Goal: Information Seeking & Learning: Check status

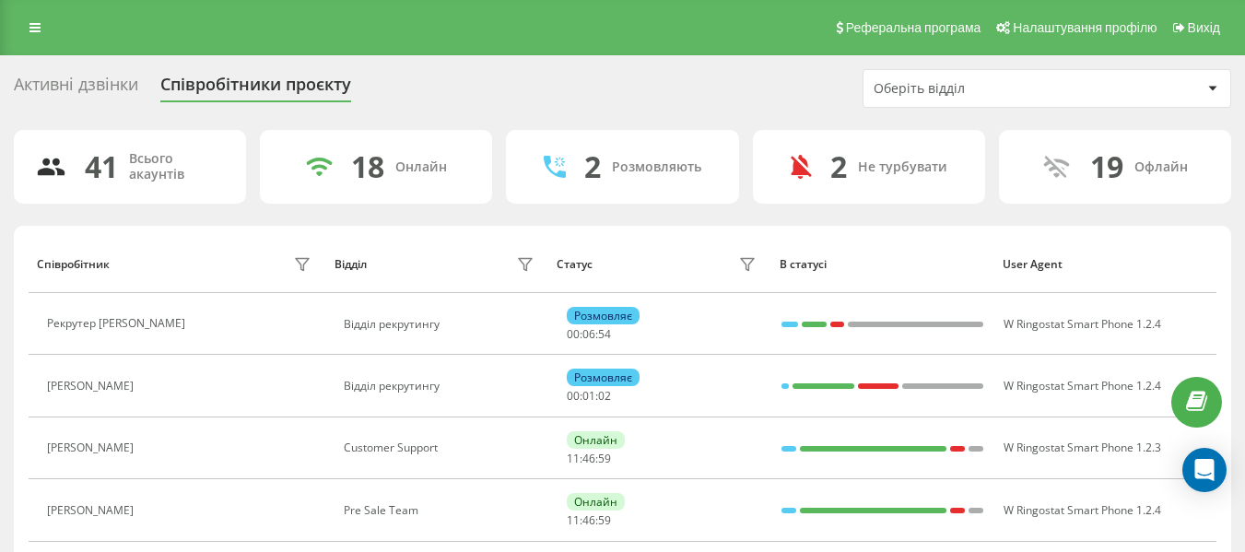
click at [939, 87] on div "Оберіть відділ" at bounding box center [984, 89] width 220 height 16
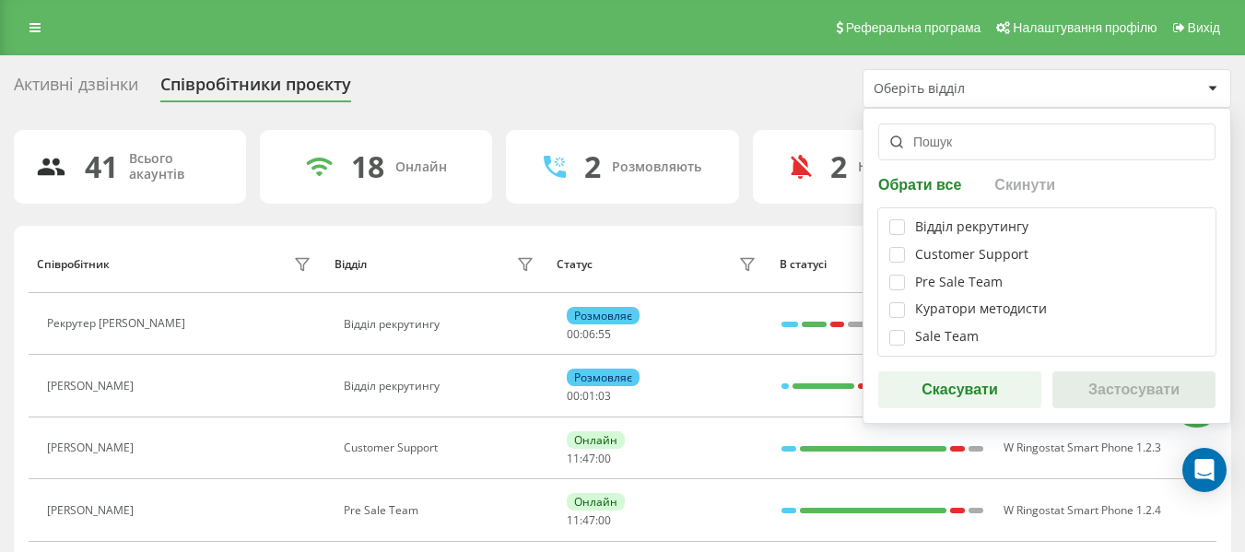
click at [888, 230] on div "Відділ рекрутингу Customer Support Pre Sale Team Куратори методисти Sale Team" at bounding box center [1047, 281] width 339 height 149
click at [903, 219] on label at bounding box center [898, 219] width 16 height 0
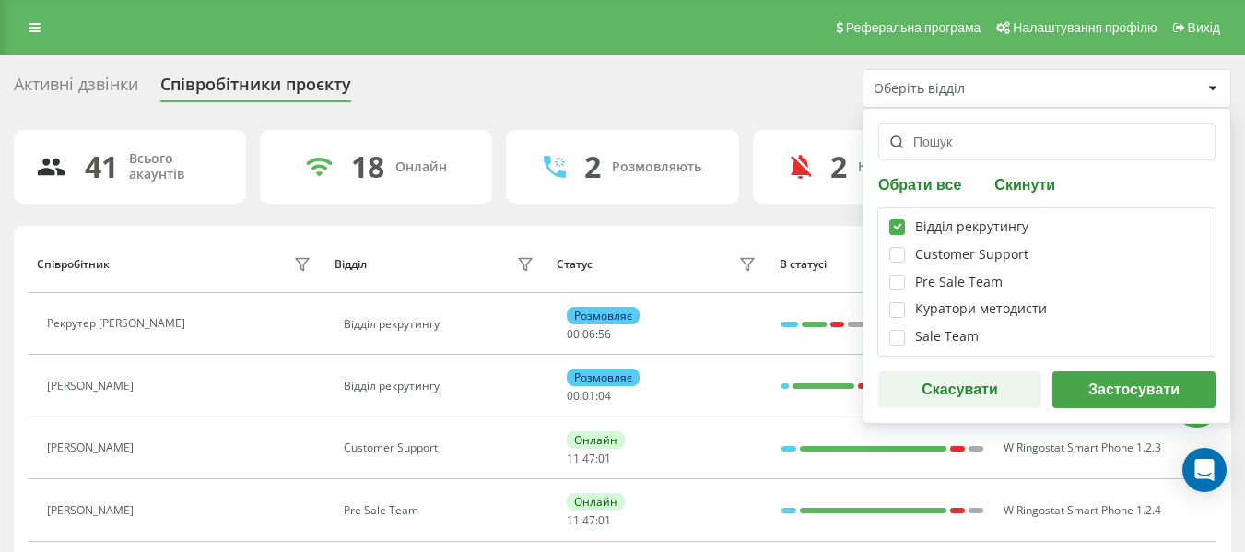
checkbox input "true"
click at [1079, 379] on button "Застосувати" at bounding box center [1134, 390] width 163 height 37
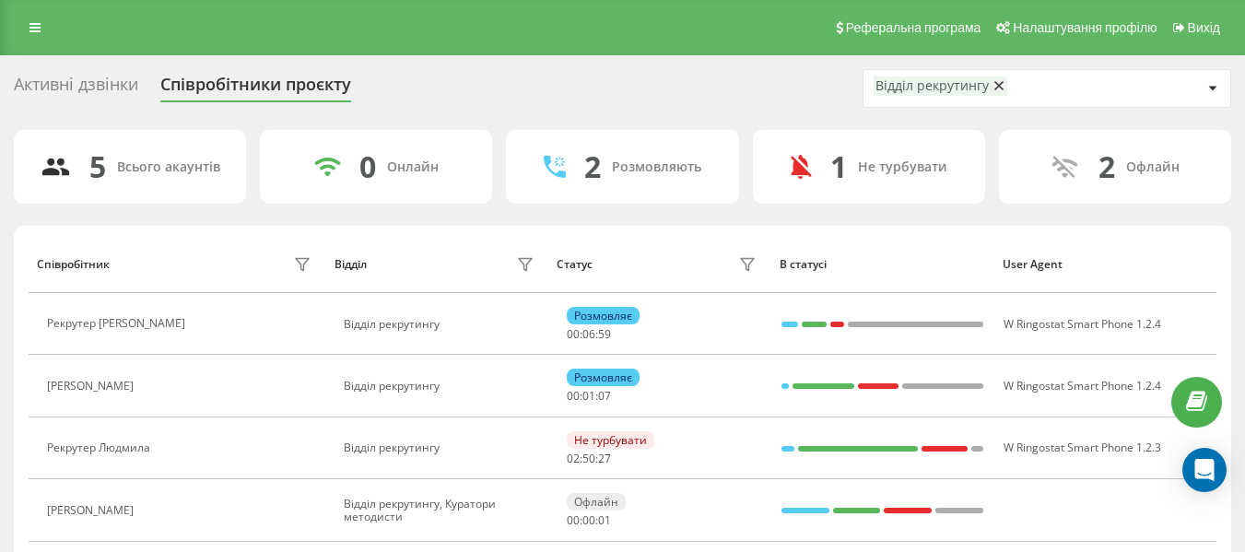
scroll to position [121, 0]
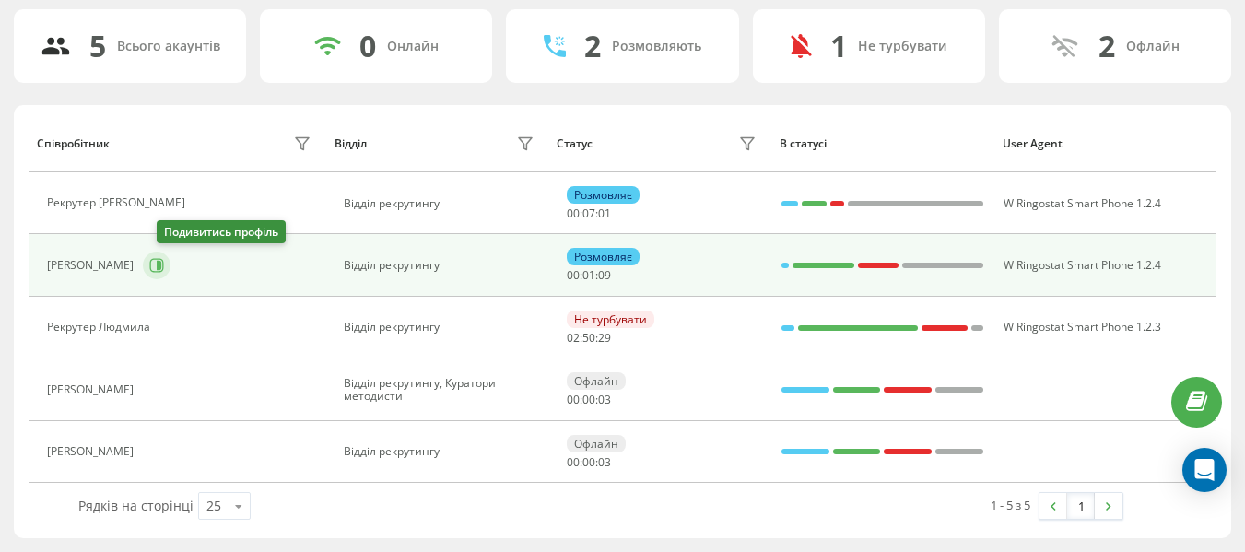
click at [161, 267] on icon at bounding box center [159, 265] width 5 height 9
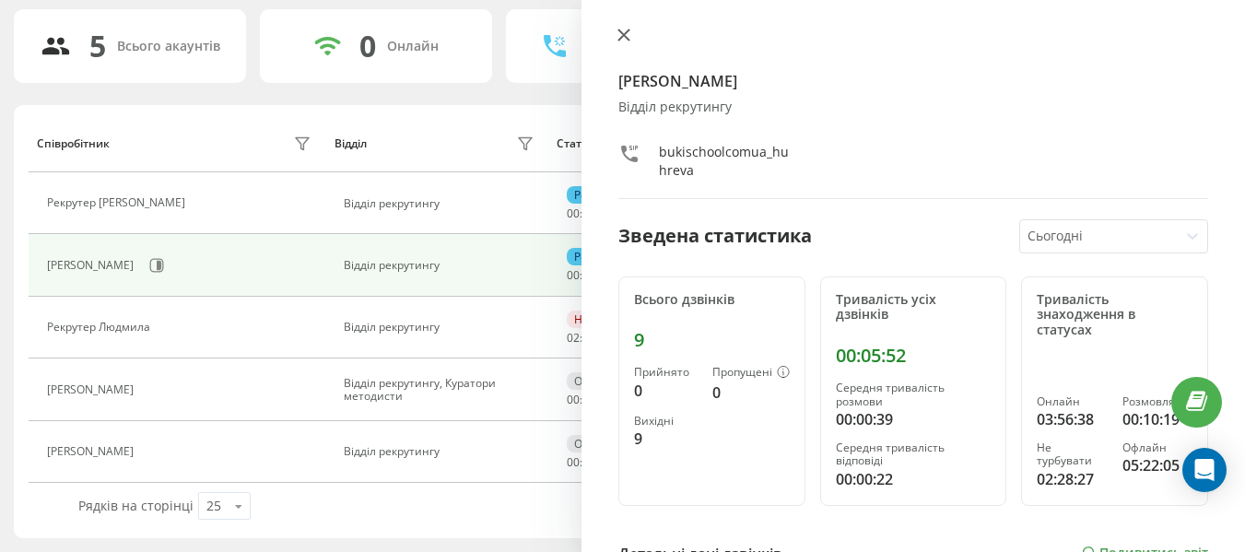
click at [624, 33] on icon at bounding box center [624, 35] width 13 height 13
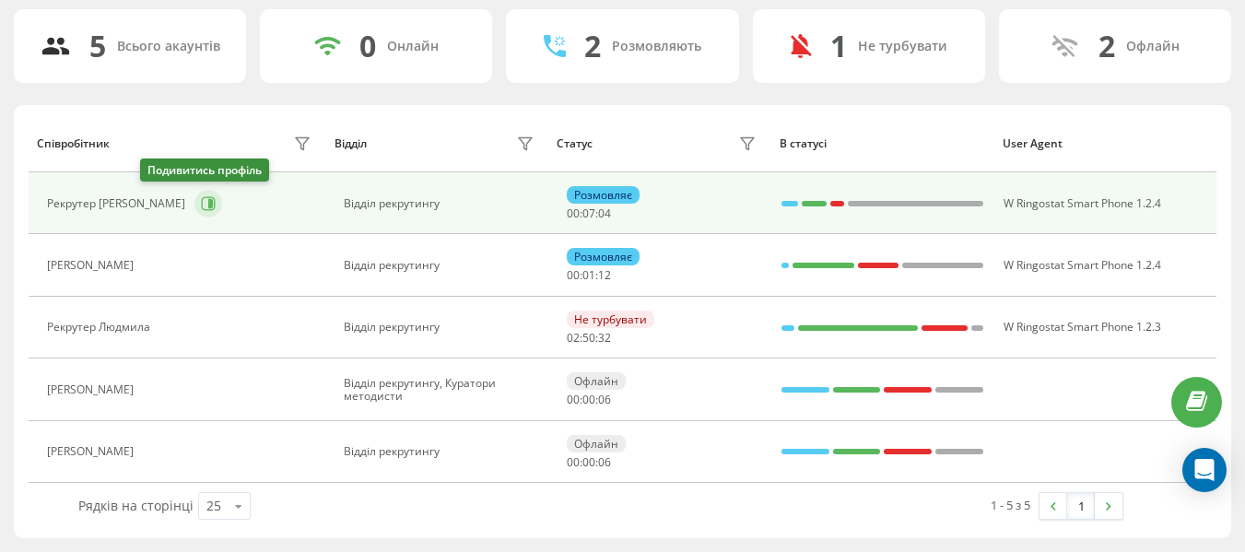
click at [201, 198] on icon at bounding box center [208, 203] width 15 height 15
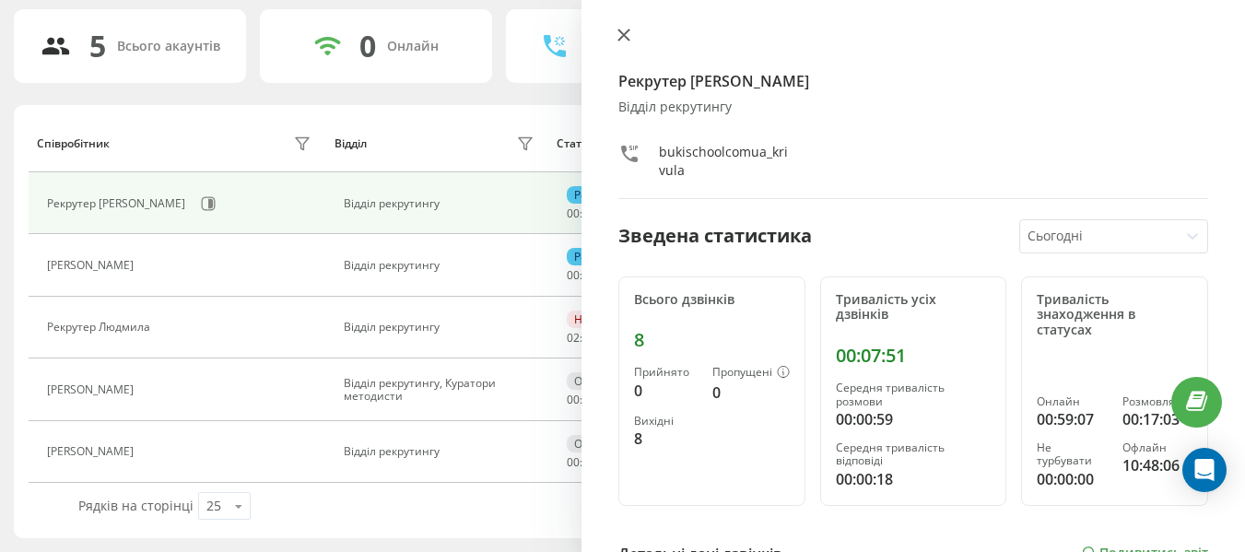
click at [621, 30] on icon at bounding box center [624, 35] width 13 height 13
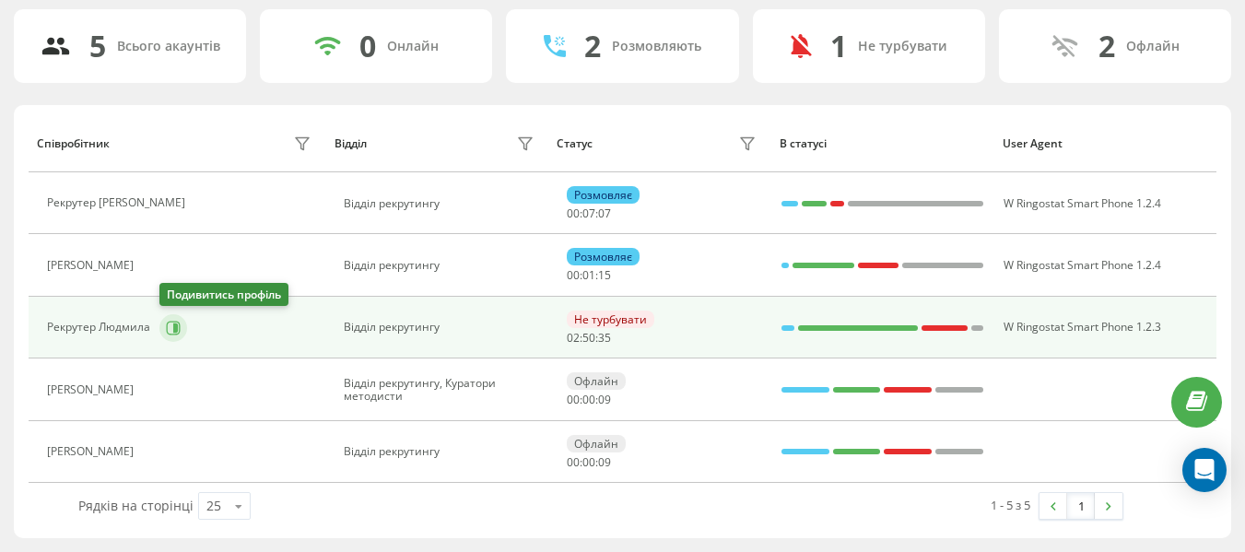
click at [175, 316] on button at bounding box center [173, 328] width 28 height 28
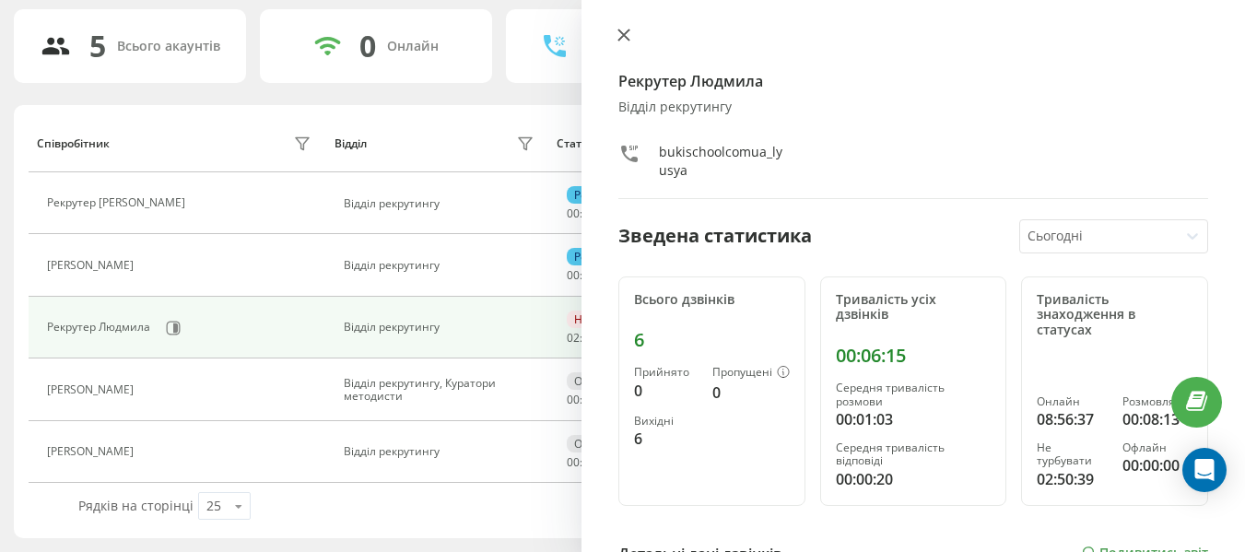
click at [620, 39] on icon at bounding box center [624, 35] width 11 height 11
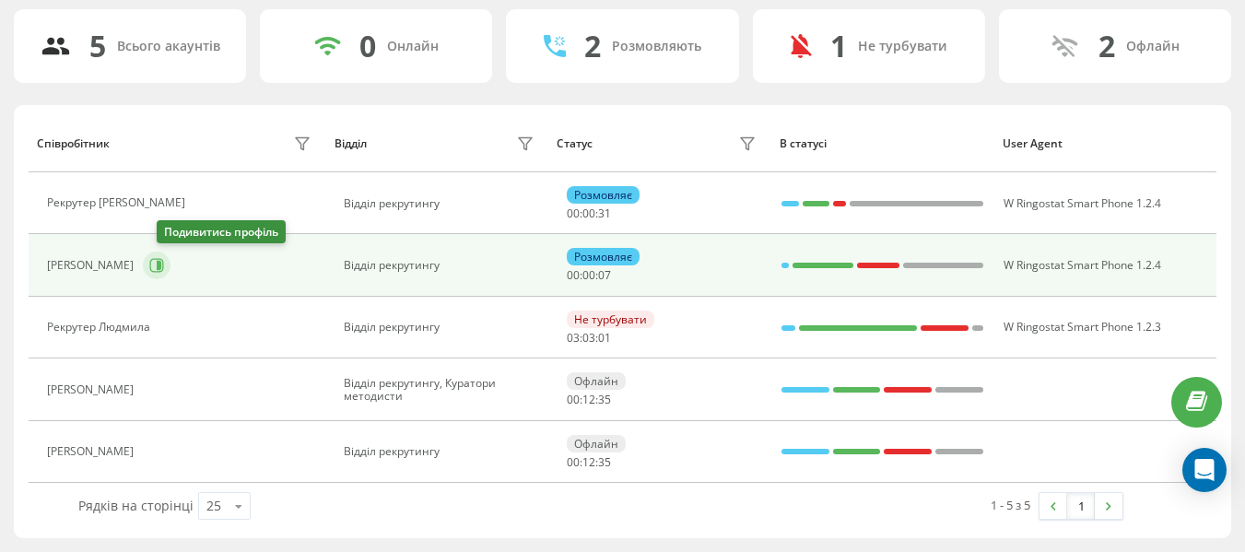
click at [163, 259] on icon at bounding box center [156, 265] width 15 height 15
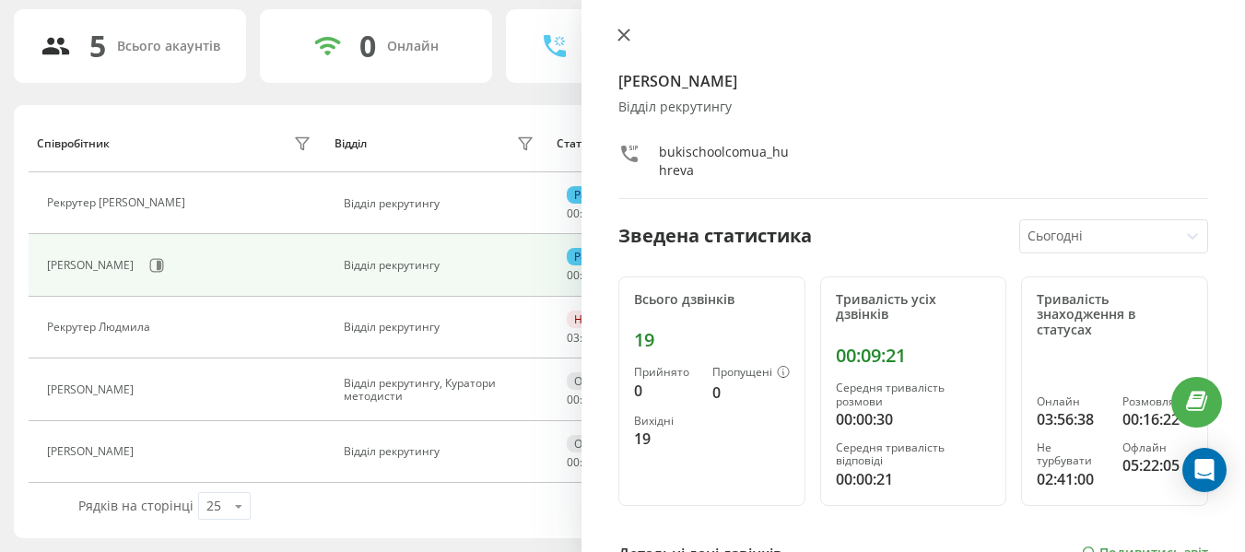
click at [624, 40] on icon at bounding box center [624, 35] width 13 height 13
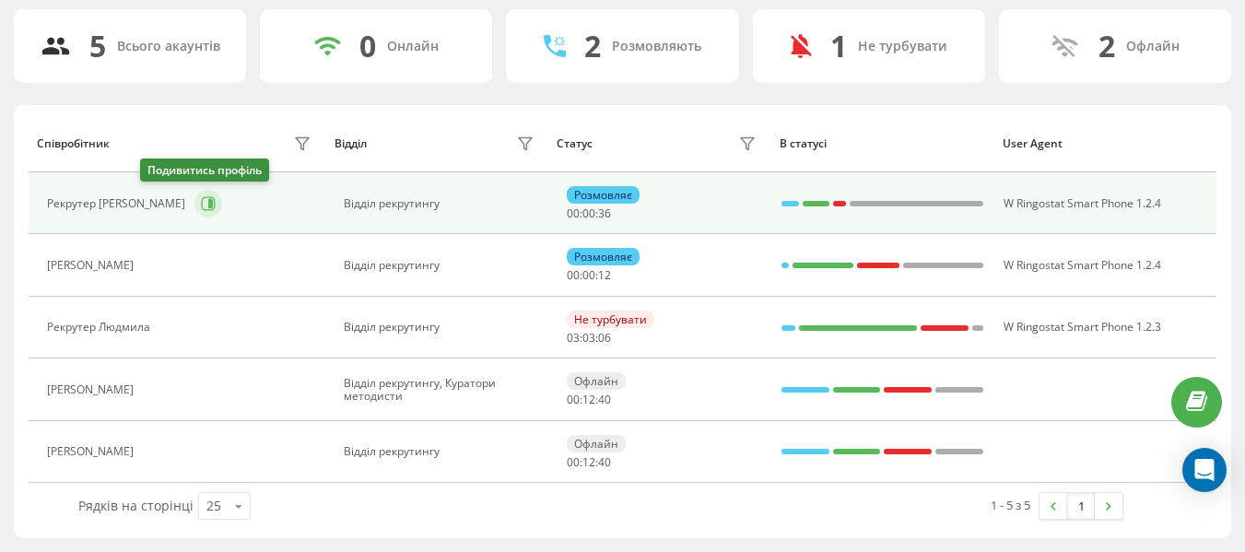
click at [202, 208] on icon at bounding box center [209, 203] width 14 height 14
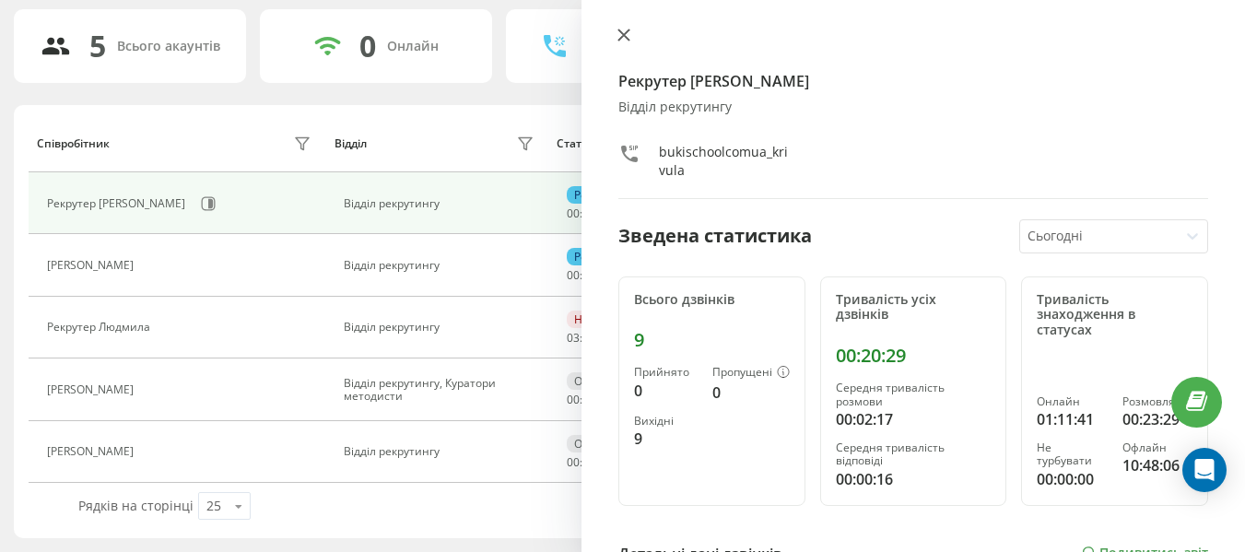
click at [625, 38] on icon at bounding box center [624, 35] width 13 height 13
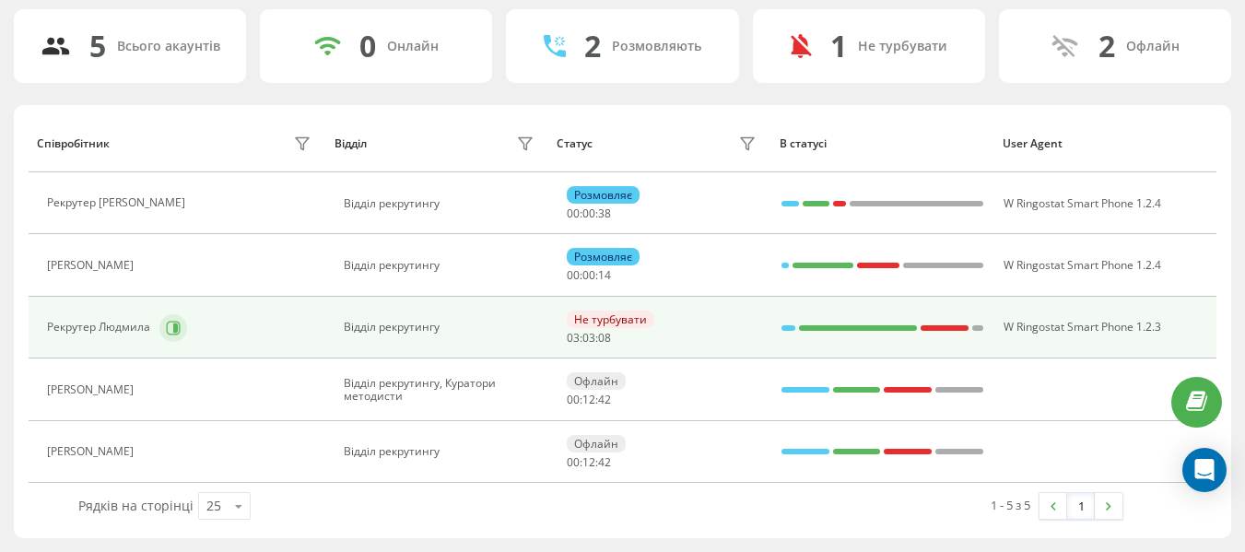
click at [176, 322] on icon at bounding box center [174, 328] width 14 height 14
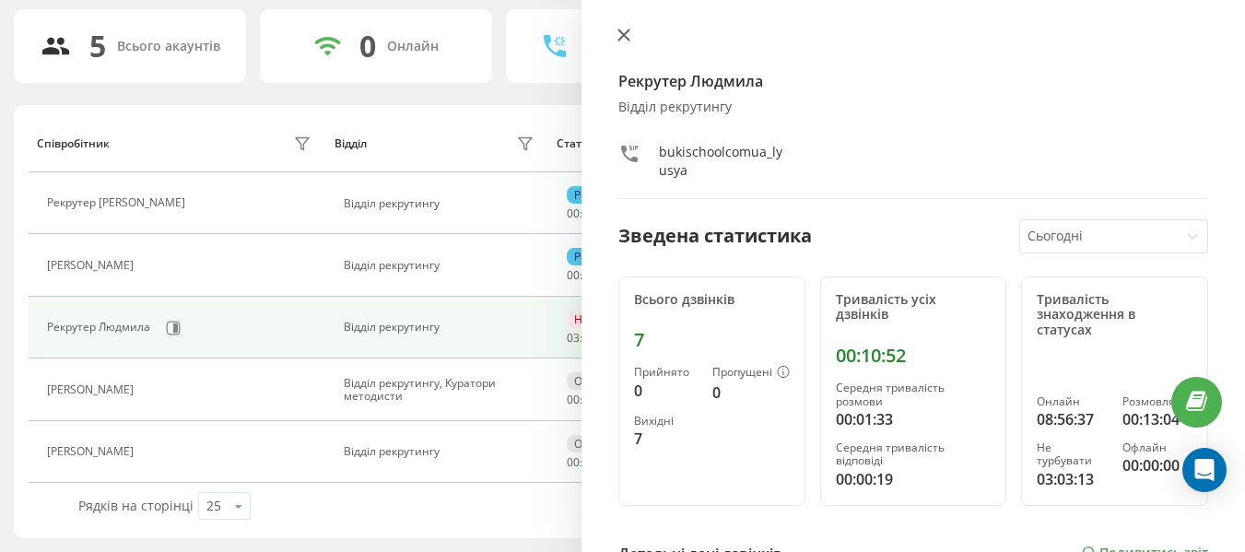
click at [626, 36] on icon at bounding box center [624, 35] width 11 height 11
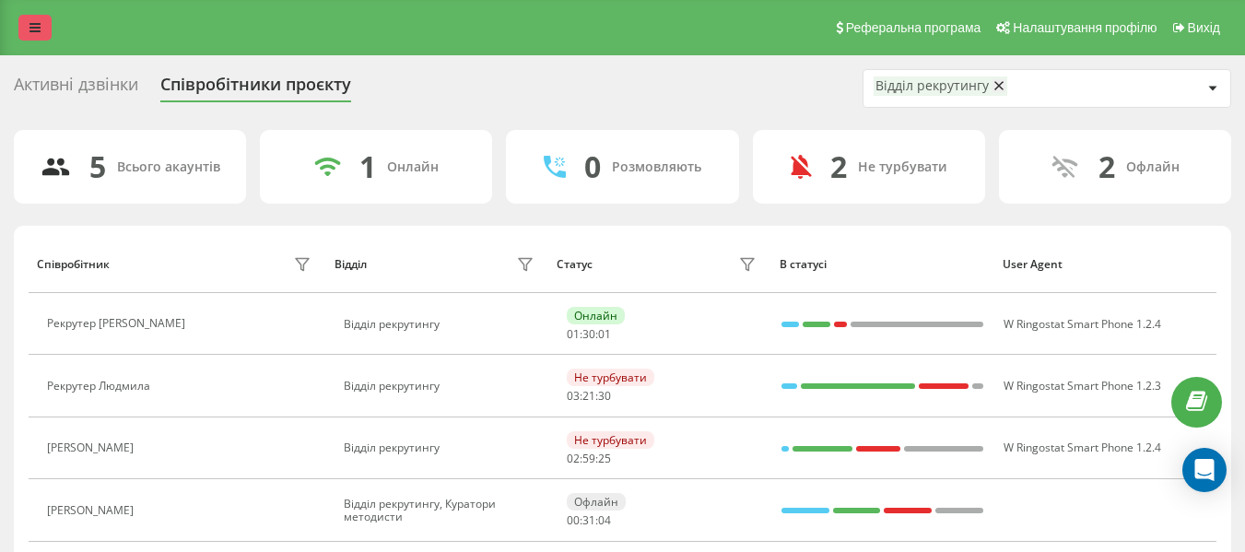
click at [24, 28] on link at bounding box center [34, 28] width 33 height 26
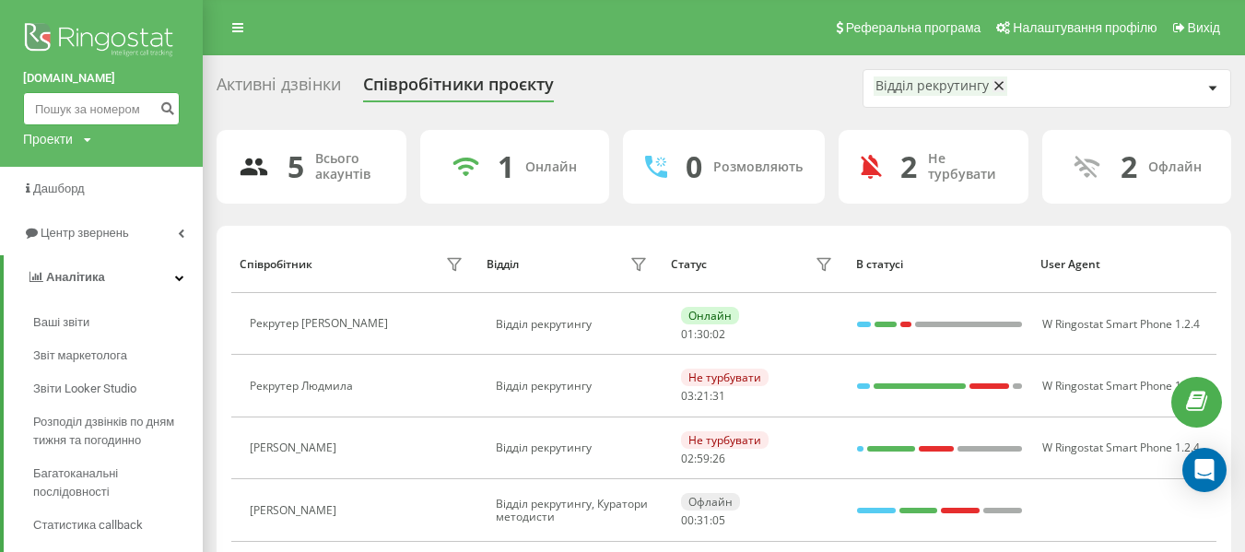
click at [65, 107] on input at bounding box center [101, 108] width 157 height 33
paste input "0685812025"
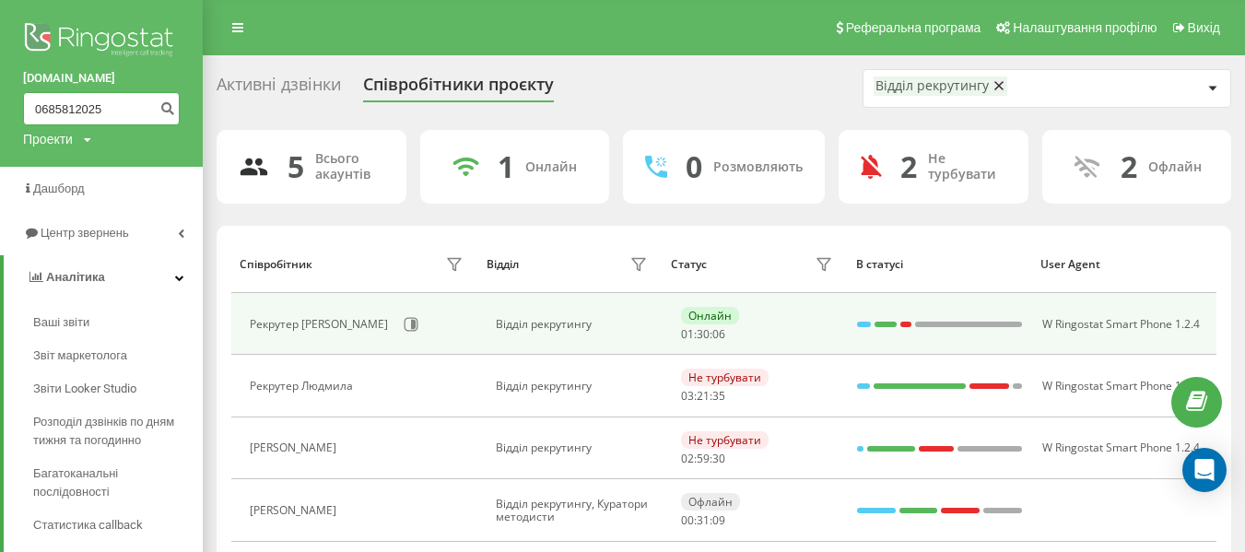
type input "0685812025"
